Goal: Check status

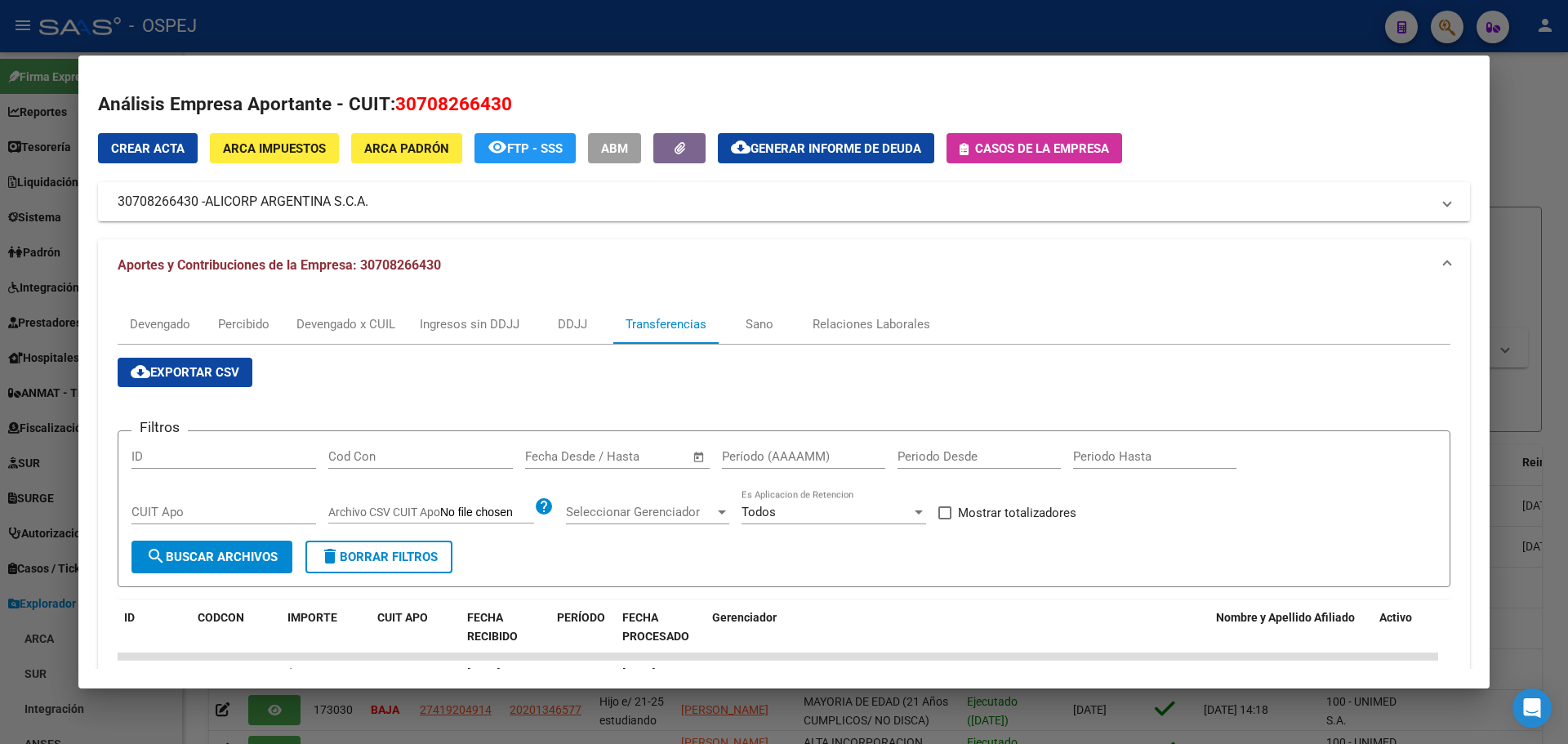
scroll to position [228, 0]
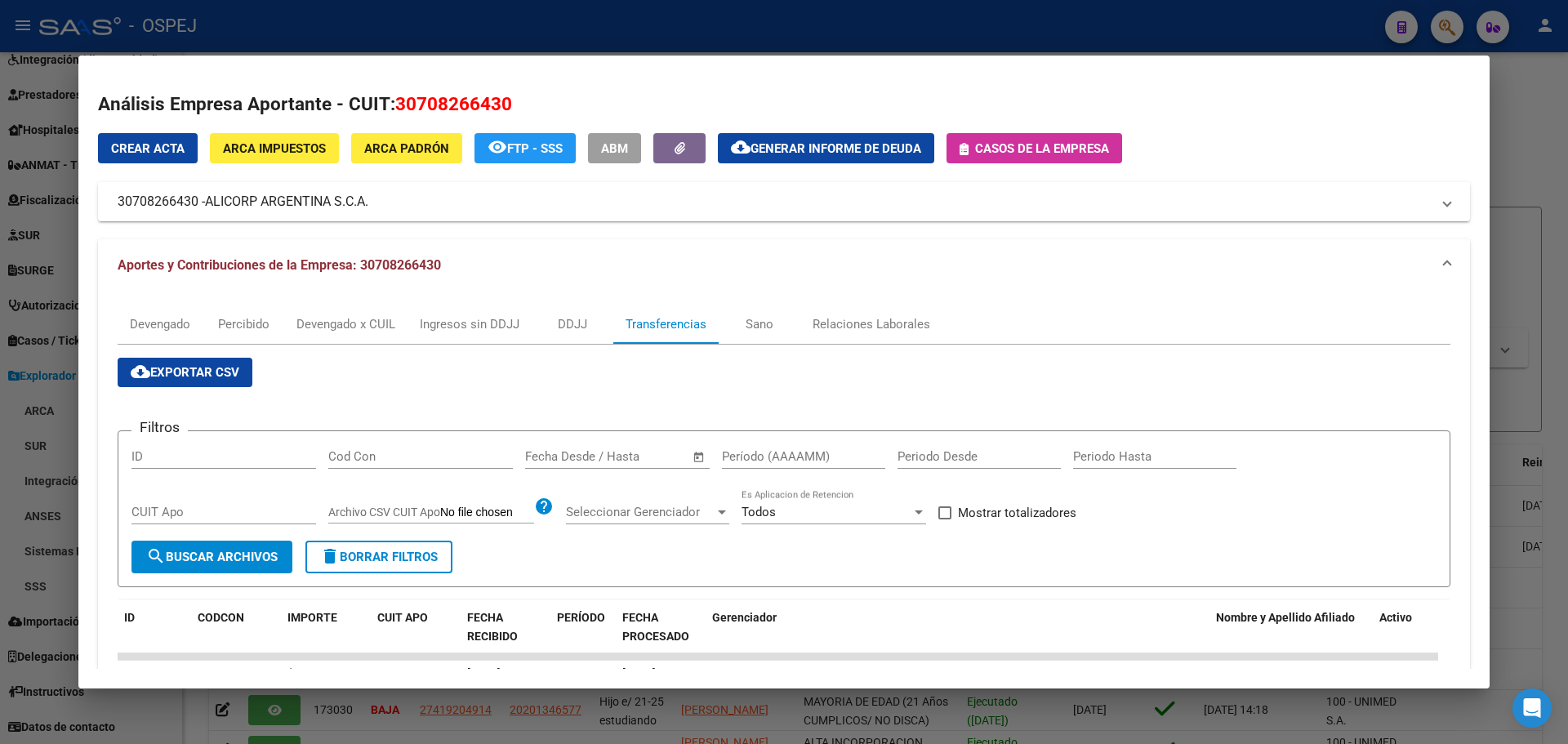
click at [667, 32] on div at bounding box center [784, 372] width 1568 height 744
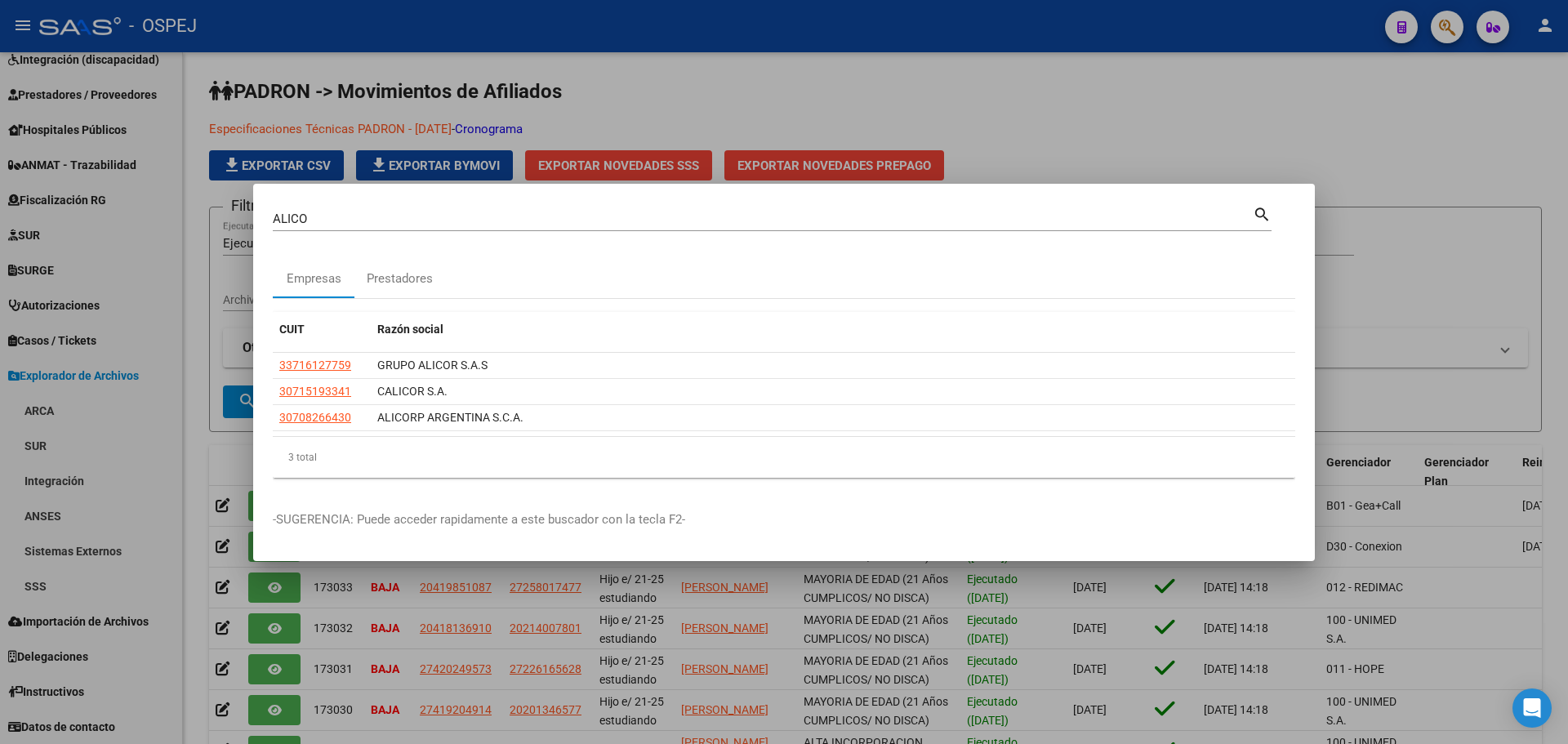
click at [179, 250] on div at bounding box center [784, 372] width 1568 height 744
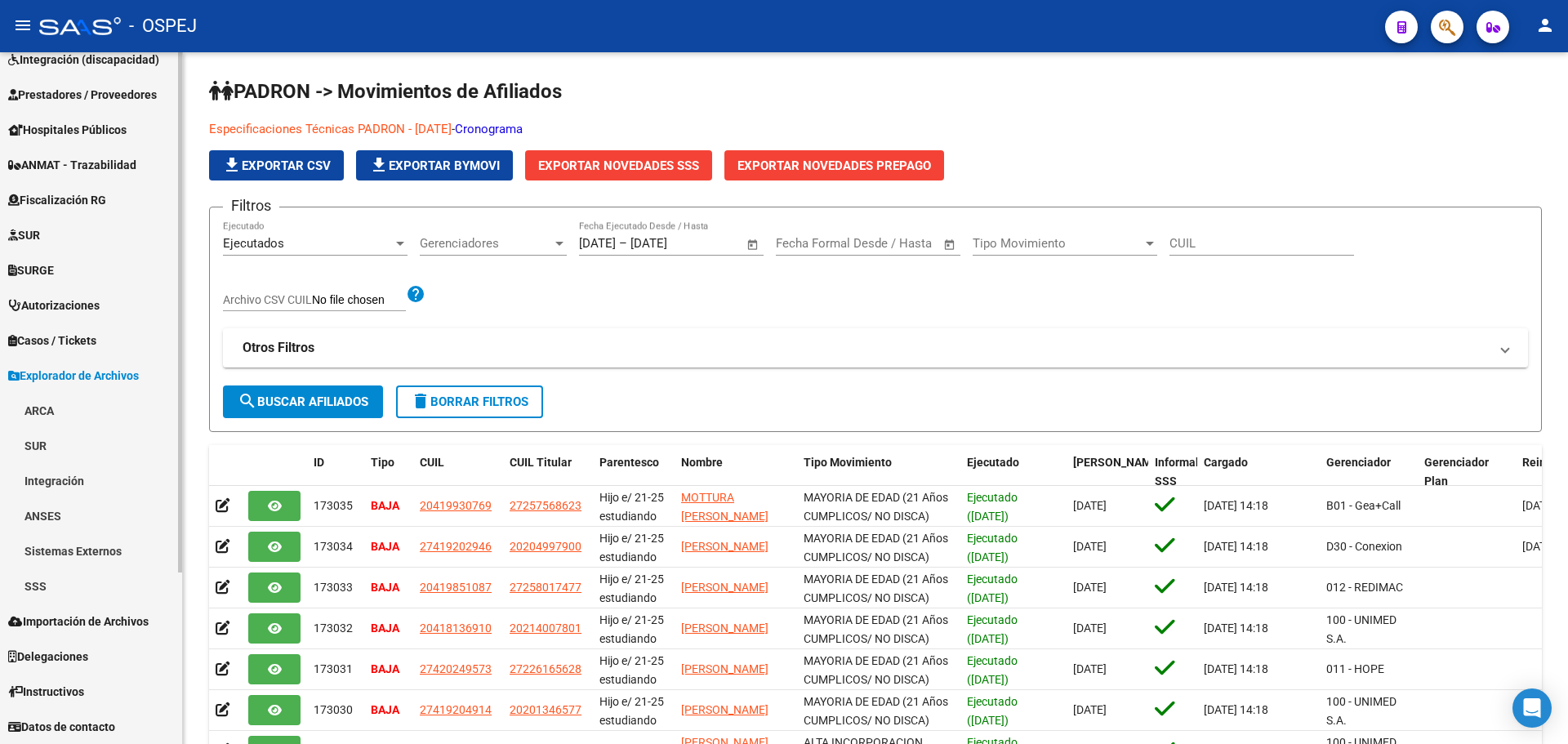
scroll to position [0, 0]
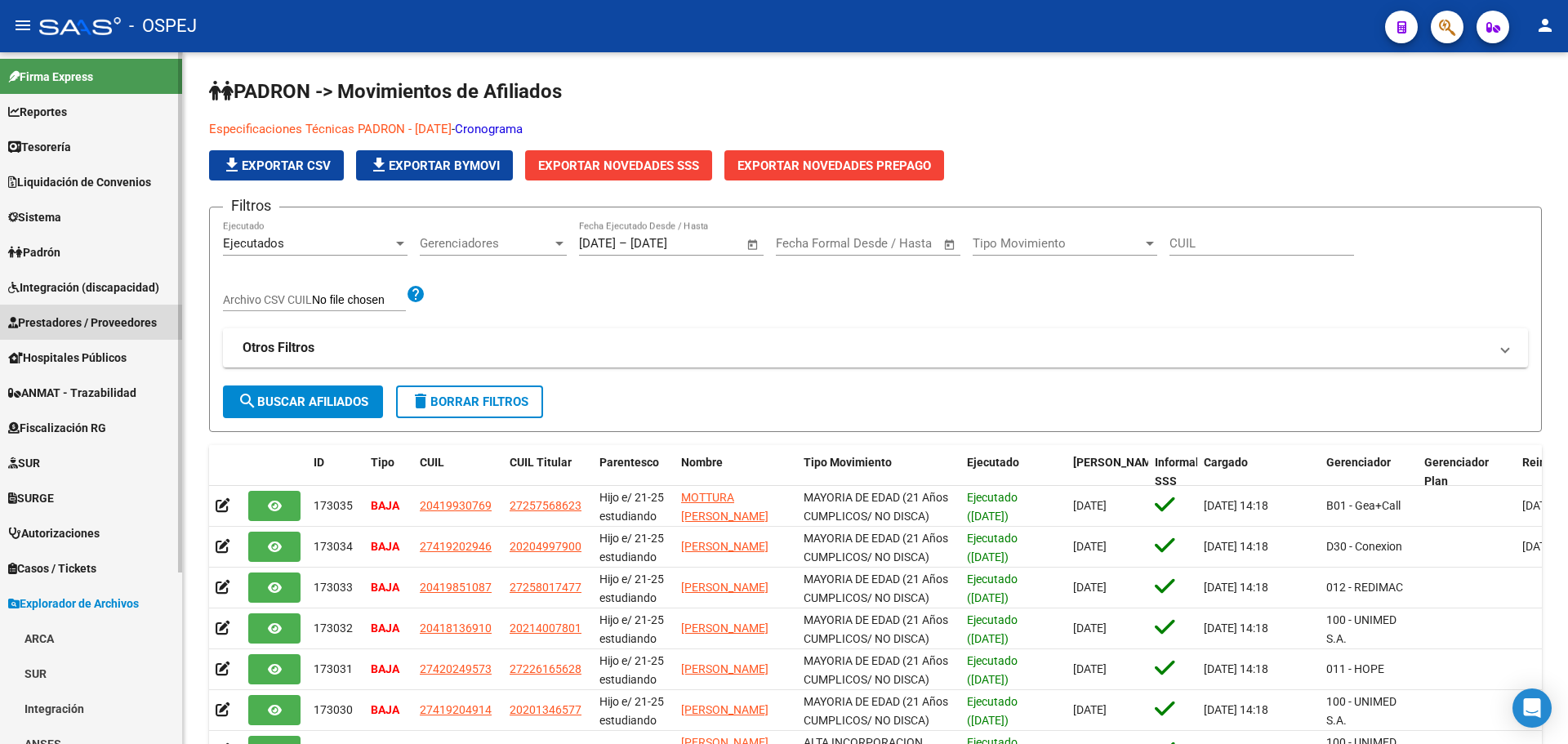
click at [110, 322] on span "Prestadores / Proveedores" at bounding box center [83, 322] width 149 height 18
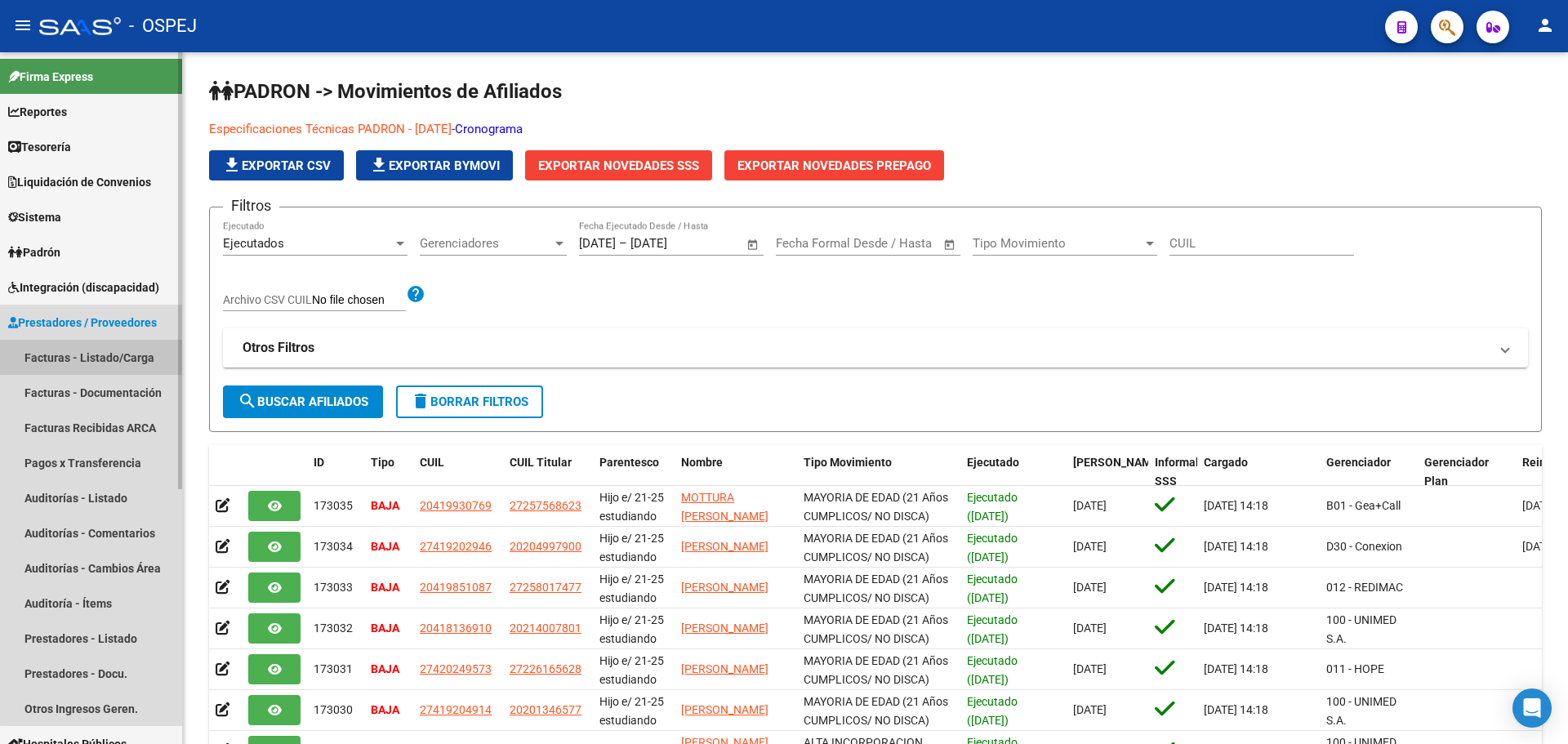
click at [119, 351] on link "Facturas - Listado/Carga" at bounding box center [91, 357] width 182 height 35
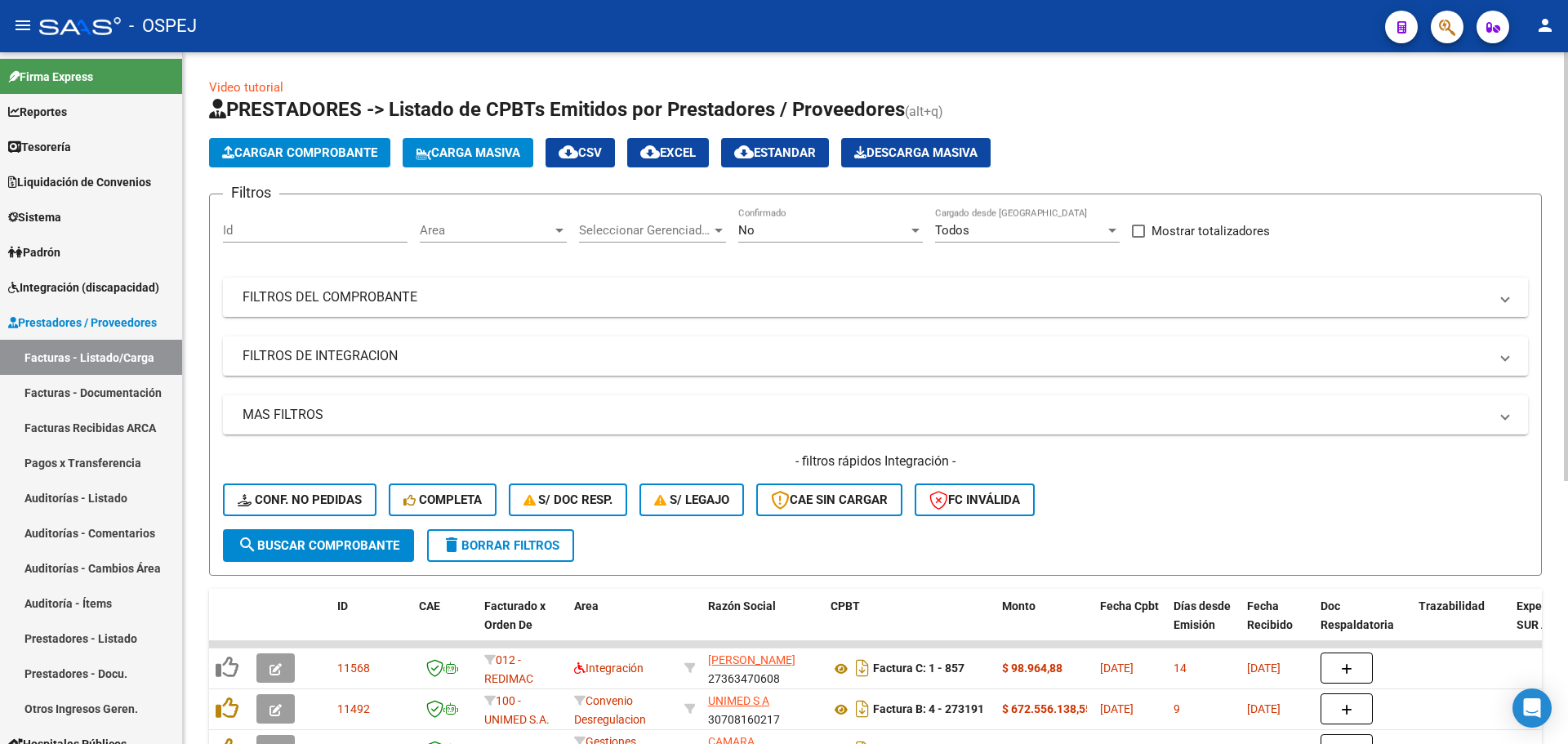
click at [644, 298] on mat-panel-title "FILTROS DEL COMPROBANTE" at bounding box center [866, 296] width 1246 height 18
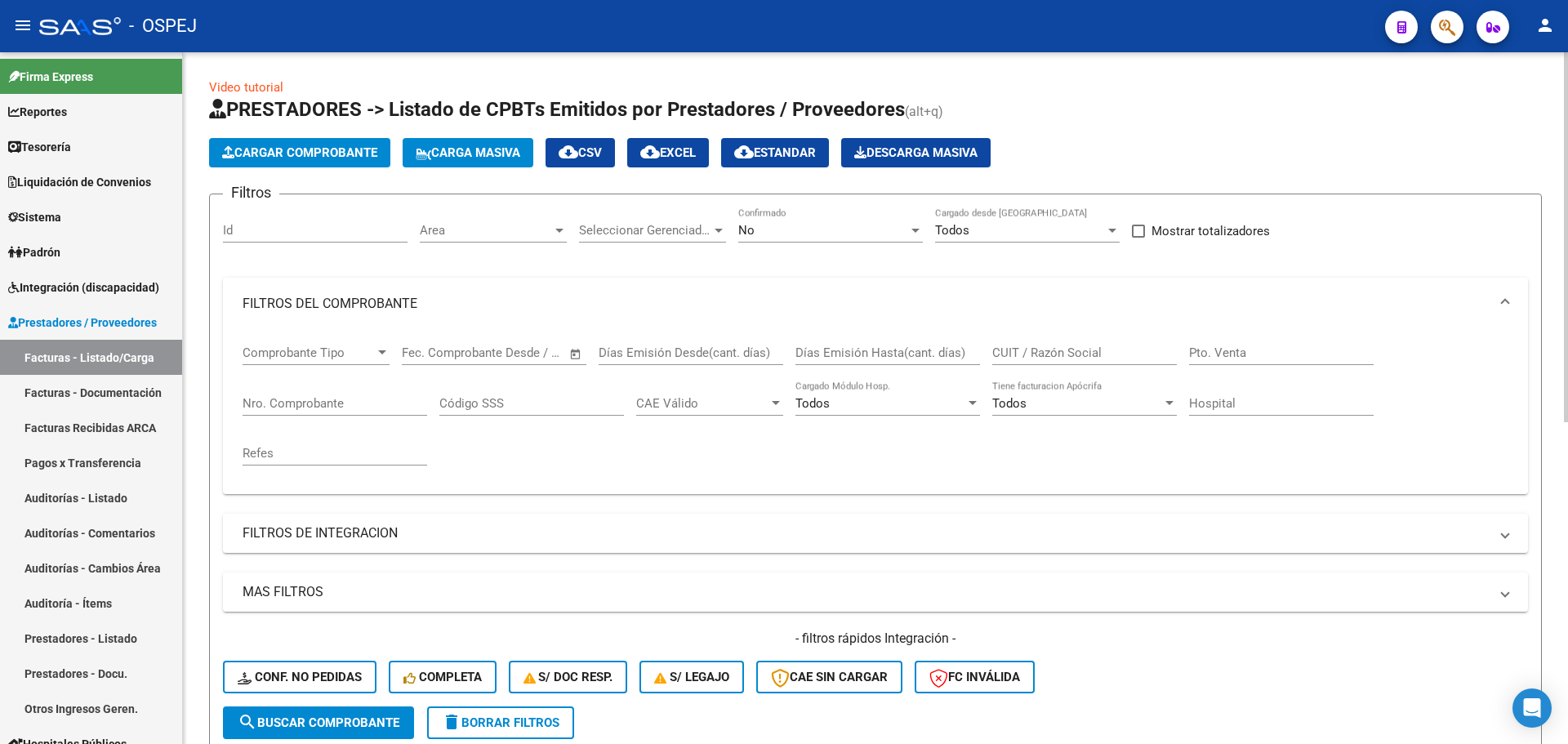
click at [400, 412] on div "Nro. Comprobante" at bounding box center [334, 398] width 185 height 35
paste input "58458"
type input "58458"
click at [791, 226] on div "No" at bounding box center [824, 229] width 170 height 15
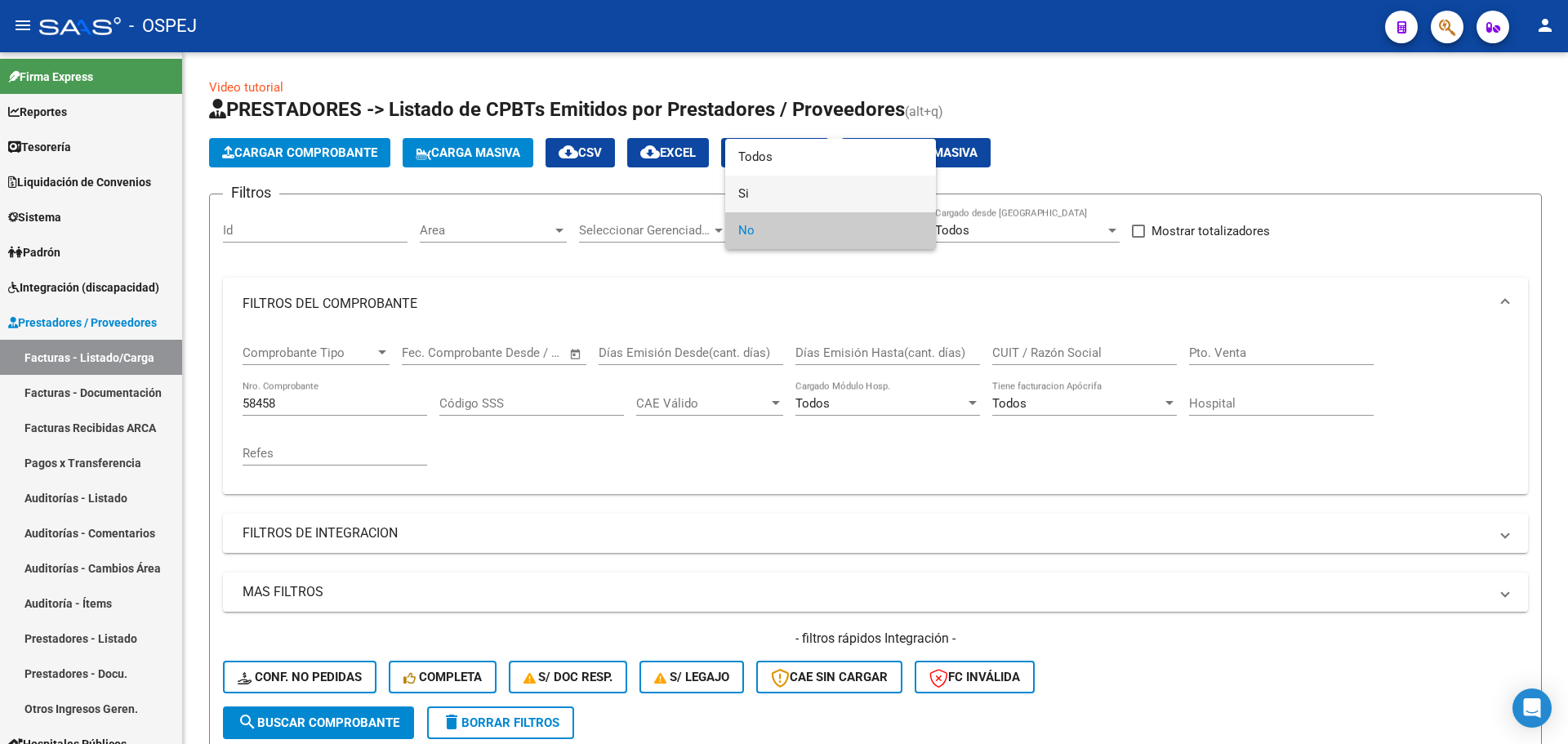
click at [797, 196] on span "Si" at bounding box center [830, 193] width 185 height 37
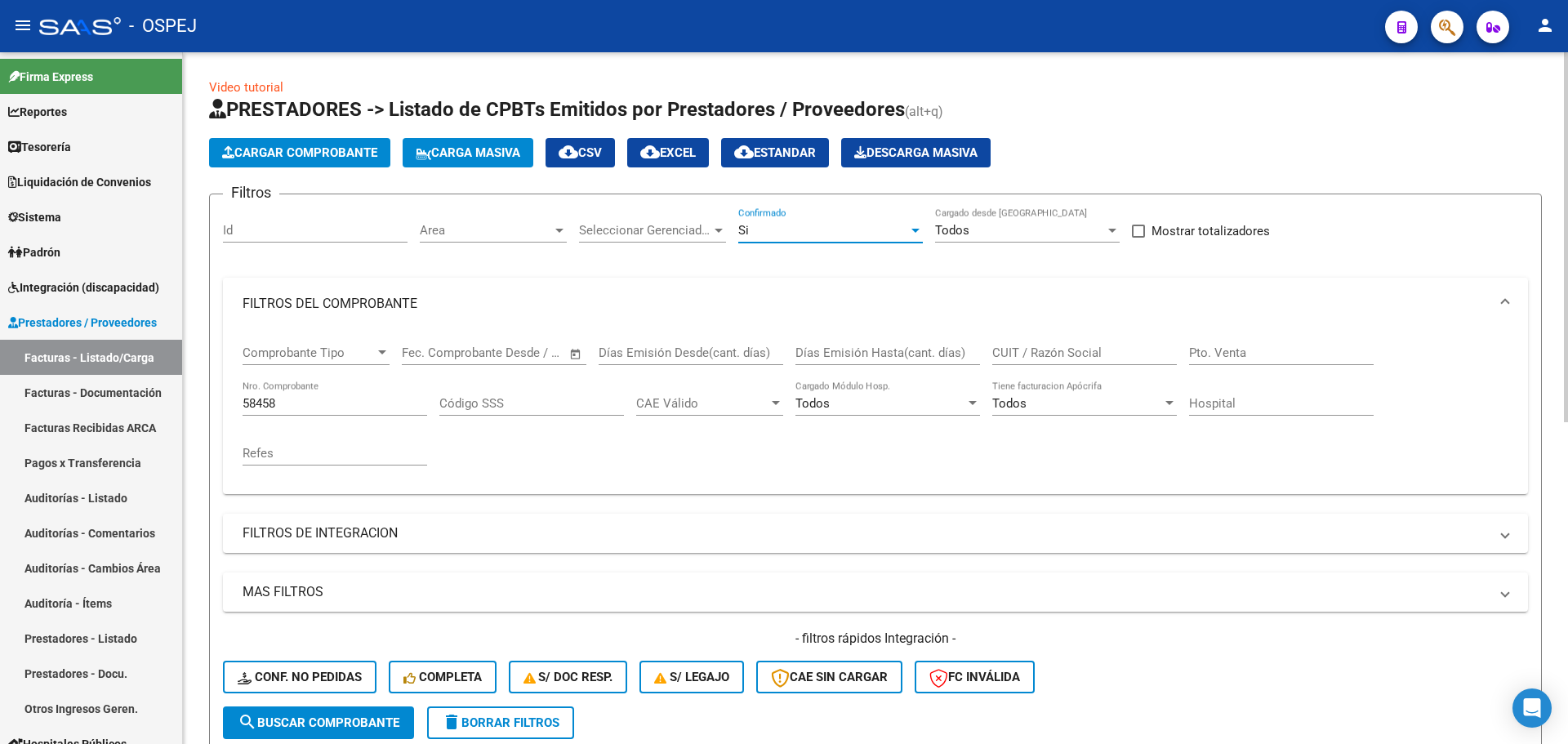
scroll to position [245, 0]
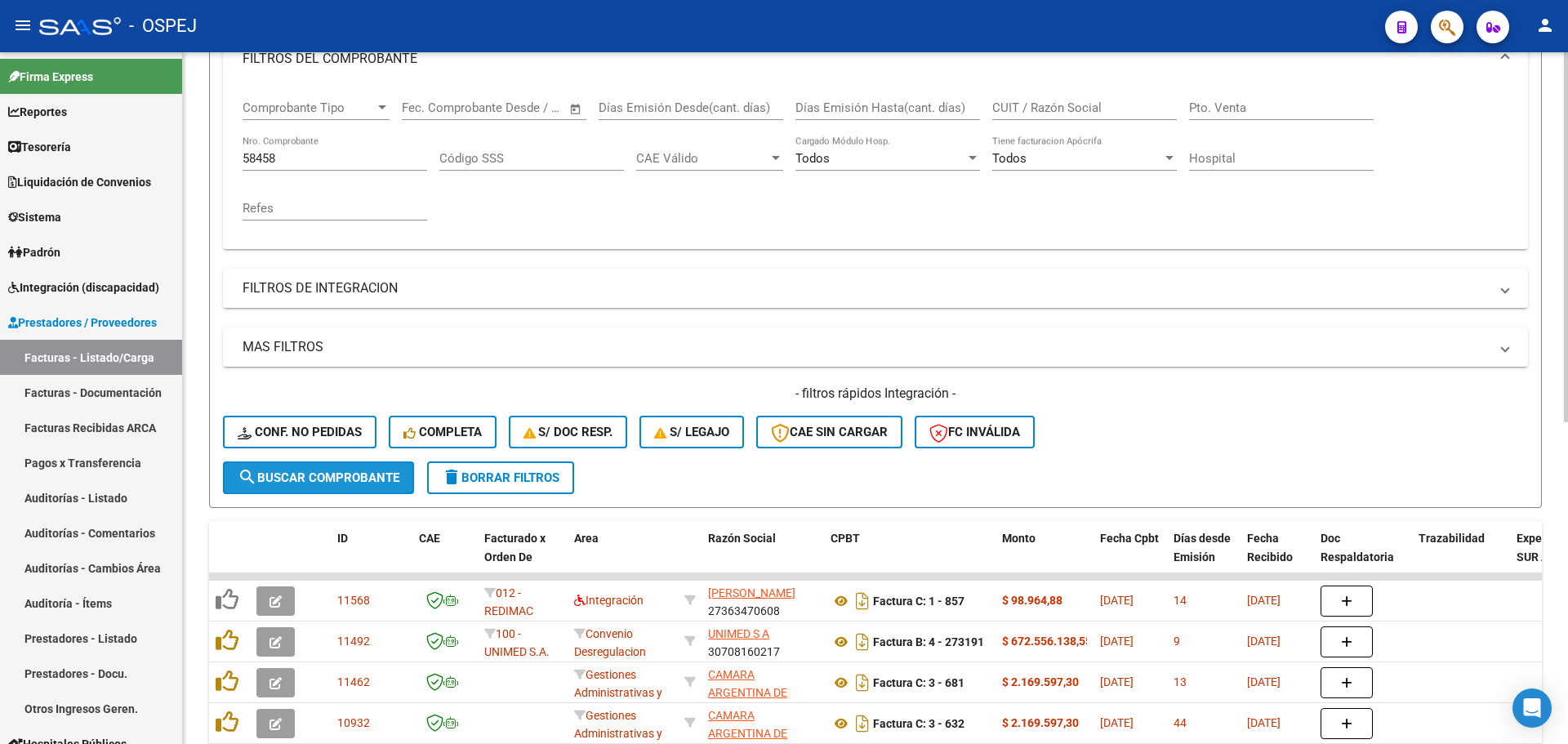
click at [329, 467] on button "search Buscar Comprobante" at bounding box center [318, 478] width 191 height 33
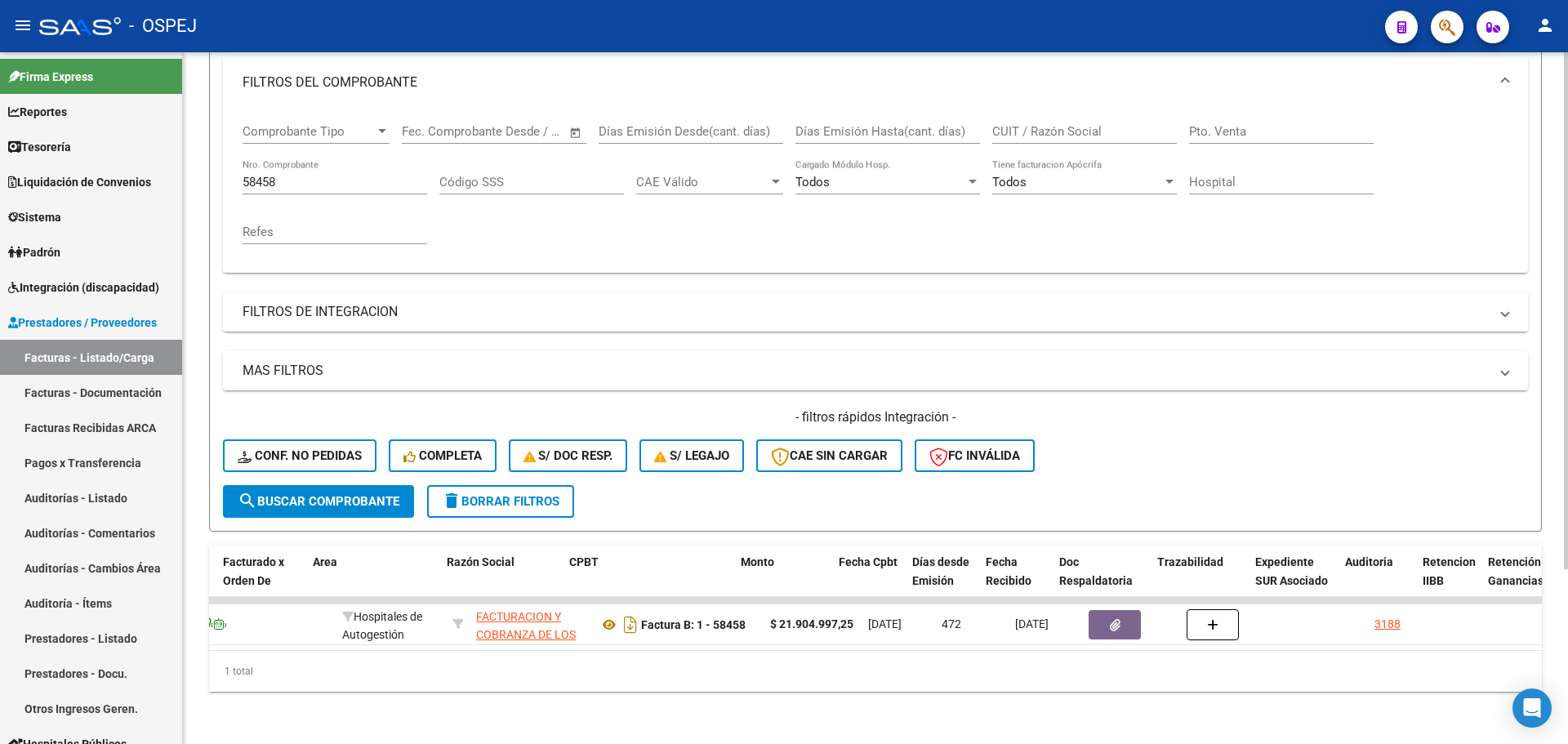
scroll to position [0, 337]
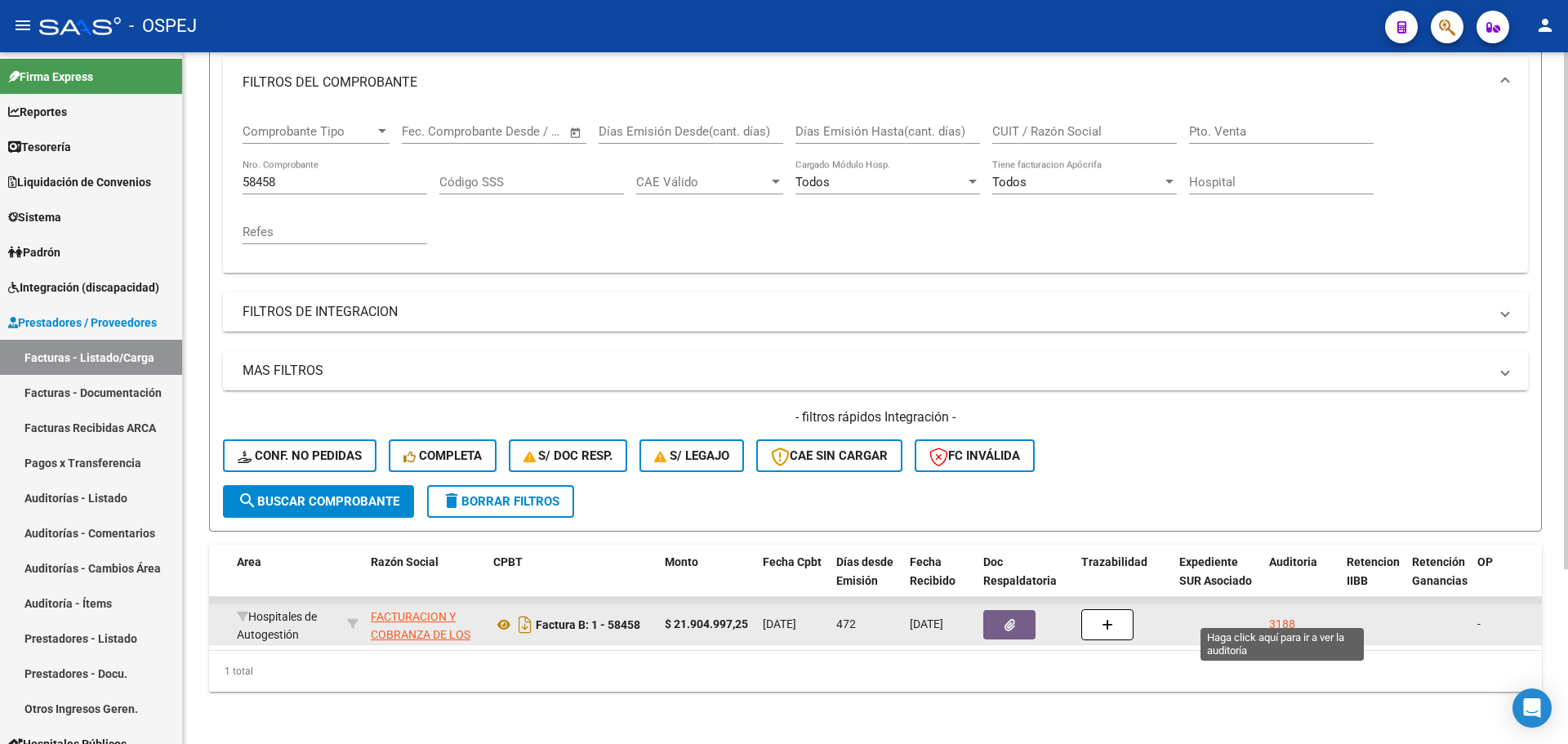
click at [1271, 614] on div "3188" at bounding box center [1282, 624] width 26 height 19
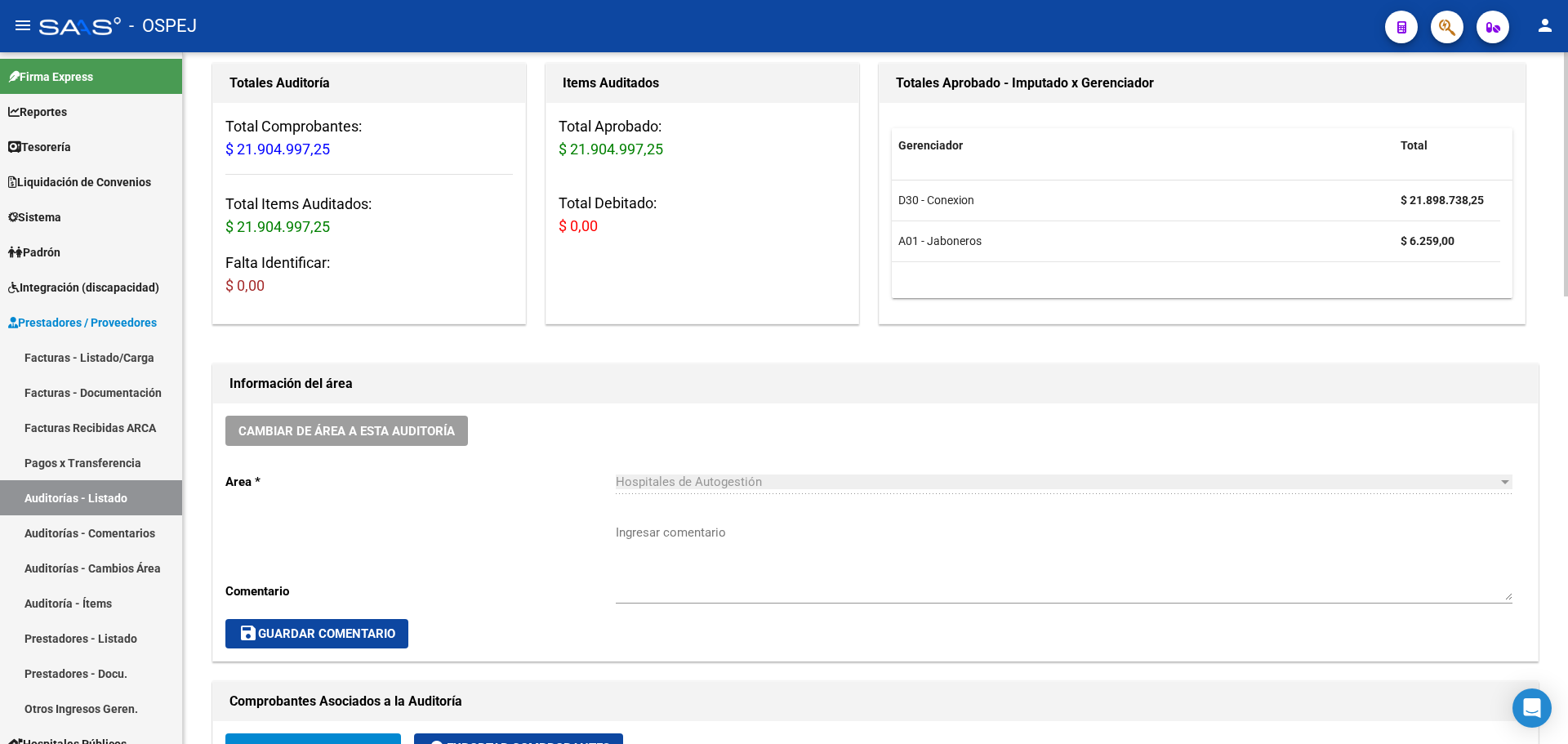
scroll to position [326, 0]
